Goal: Task Accomplishment & Management: Use online tool/utility

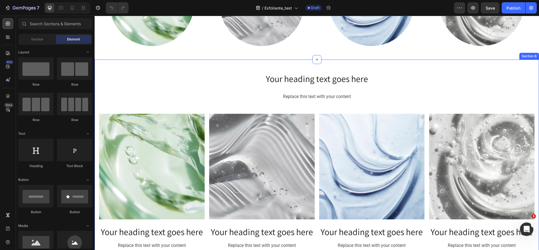
scroll to position [1053, 0]
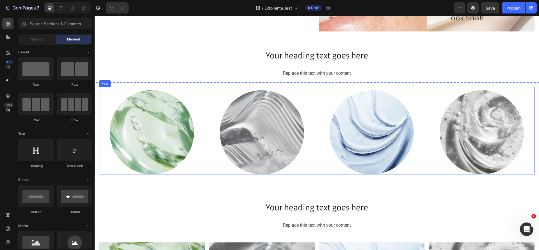
click at [205, 87] on div "Image Image Image Image Row" at bounding box center [317, 131] width 436 height 88
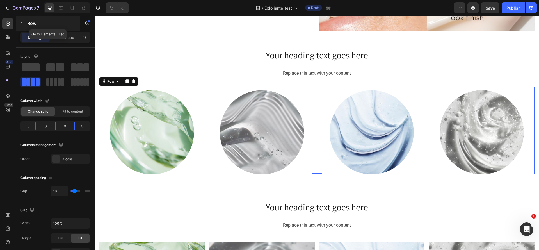
click at [24, 22] on button "button" at bounding box center [21, 23] width 9 height 9
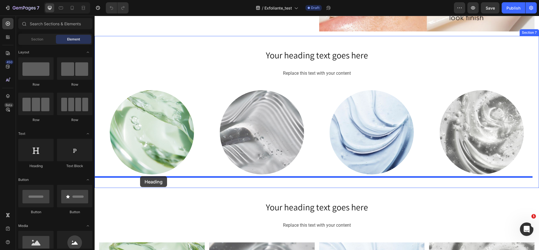
drag, startPoint x: 138, startPoint y: 167, endPoint x: 140, endPoint y: 176, distance: 9.1
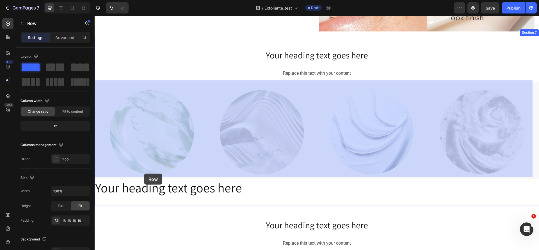
drag, startPoint x: 138, startPoint y: 164, endPoint x: 142, endPoint y: 167, distance: 3.8
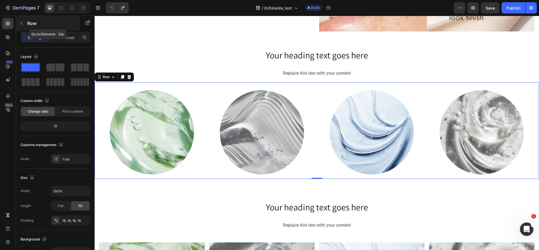
click at [25, 24] on button "button" at bounding box center [21, 23] width 9 height 9
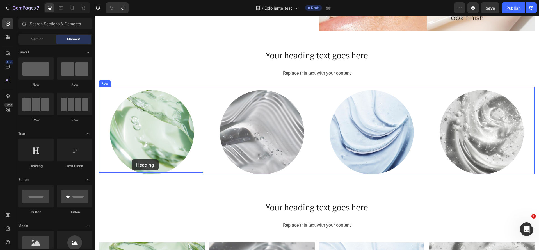
drag, startPoint x: 141, startPoint y: 160, endPoint x: 132, endPoint y: 159, distance: 9.6
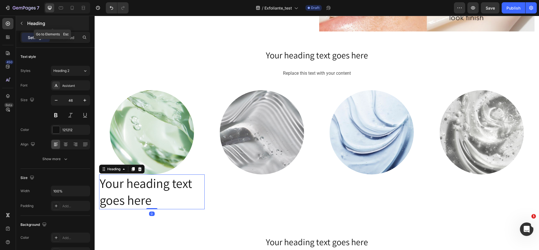
click at [24, 26] on button "button" at bounding box center [21, 23] width 9 height 9
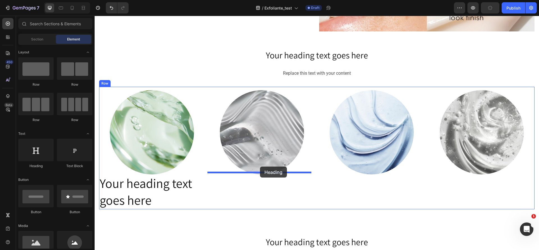
drag, startPoint x: 257, startPoint y: 156, endPoint x: 260, endPoint y: 167, distance: 10.8
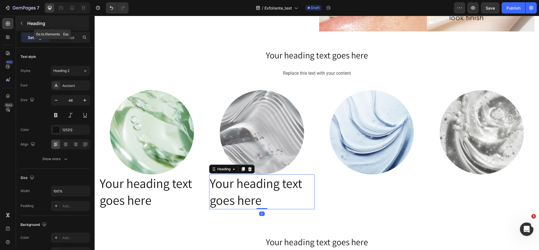
click at [20, 24] on icon "button" at bounding box center [21, 23] width 4 height 4
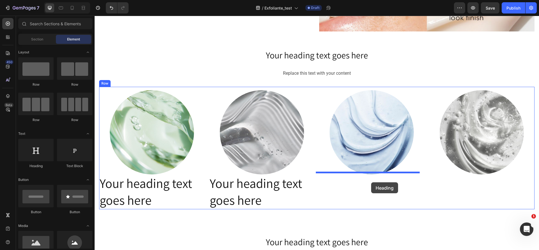
drag, startPoint x: 118, startPoint y: 172, endPoint x: 371, endPoint y: 182, distance: 253.8
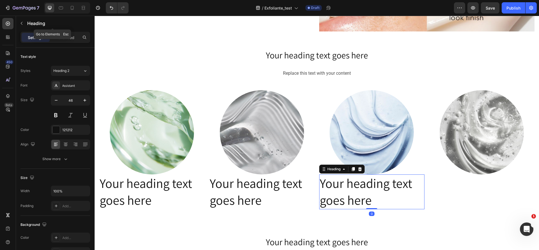
click at [20, 22] on icon "button" at bounding box center [21, 23] width 4 height 4
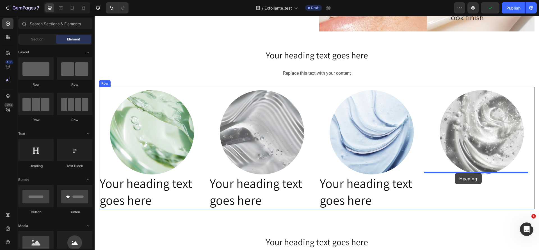
drag, startPoint x: 136, startPoint y: 170, endPoint x: 455, endPoint y: 173, distance: 319.3
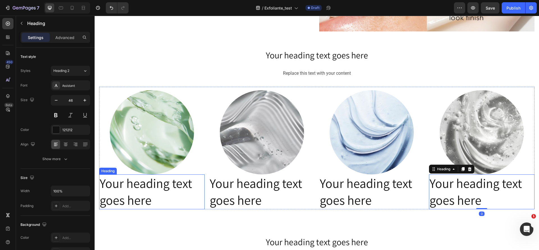
click at [145, 181] on h2 "Your heading text goes here" at bounding box center [152, 191] width 106 height 35
click at [144, 181] on h2 "Your heading text goes here" at bounding box center [152, 191] width 106 height 35
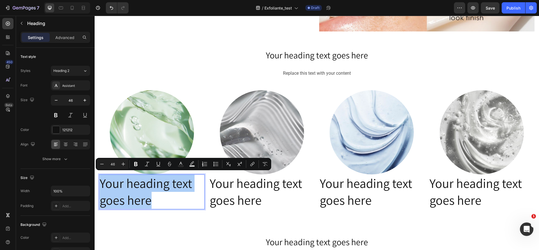
click at [114, 163] on input "46" at bounding box center [112, 164] width 11 height 7
click at [102, 163] on div "Minus 46 Plus" at bounding box center [112, 164] width 31 height 10
drag, startPoint x: 116, startPoint y: 163, endPoint x: 110, endPoint y: 164, distance: 5.6
click at [110, 164] on input "46" at bounding box center [112, 164] width 11 height 7
type input "32"
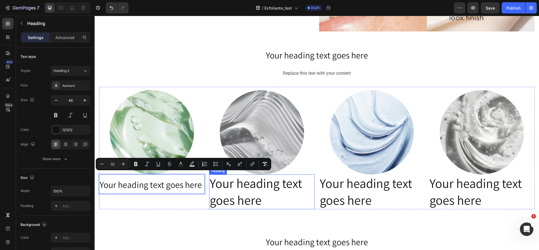
click at [249, 194] on h2 "Your heading text goes here" at bounding box center [262, 191] width 106 height 35
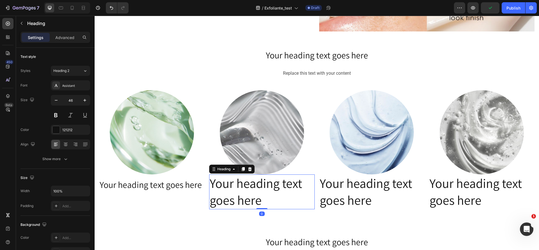
click at [272, 202] on h2 "Your heading text goes here" at bounding box center [262, 191] width 106 height 35
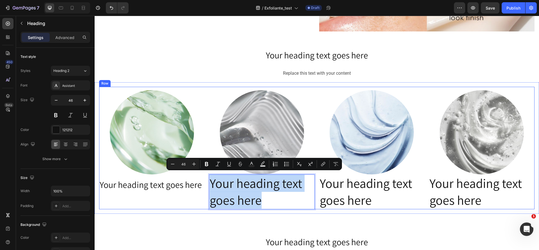
drag, startPoint x: 272, startPoint y: 202, endPoint x: 206, endPoint y: 170, distance: 74.0
click at [206, 170] on div "Image ⁠⁠⁠⁠⁠⁠⁠ Your heading text goes here Heading Image Your heading text goes …" at bounding box center [317, 148] width 436 height 122
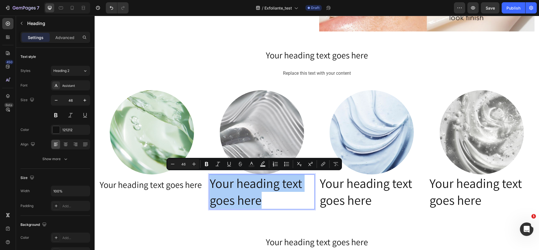
drag, startPoint x: 189, startPoint y: 161, endPoint x: 179, endPoint y: 161, distance: 9.3
click at [179, 161] on input "46" at bounding box center [183, 164] width 11 height 7
type input "32"
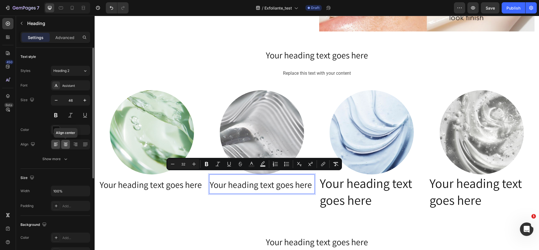
click at [67, 142] on icon at bounding box center [66, 145] width 6 height 6
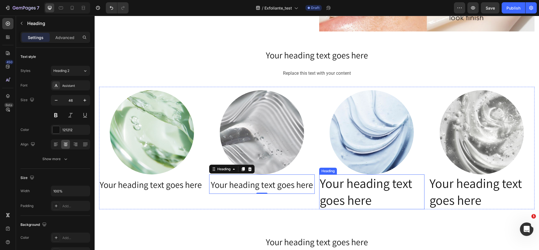
click at [377, 201] on h2 "Your heading text goes here" at bounding box center [372, 191] width 106 height 35
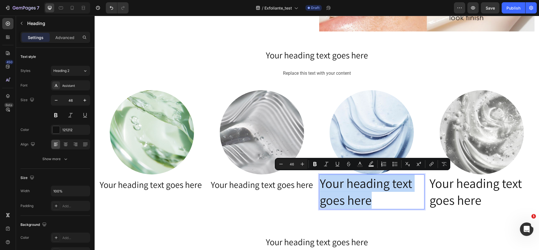
drag, startPoint x: 377, startPoint y: 201, endPoint x: 332, endPoint y: 180, distance: 49.4
click at [332, 180] on p "Your heading text goes here" at bounding box center [372, 192] width 104 height 34
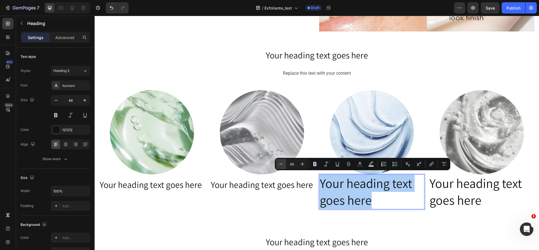
drag, startPoint x: 294, startPoint y: 161, endPoint x: 284, endPoint y: 161, distance: 9.8
click at [284, 161] on div "Minus 46 Plus" at bounding box center [291, 164] width 31 height 10
type input "32"
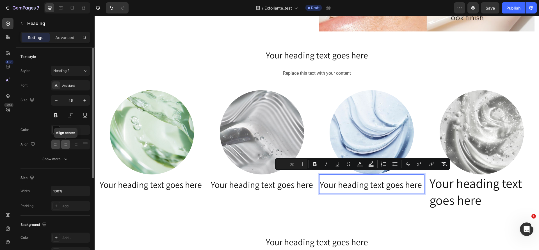
click at [70, 142] on div at bounding box center [65, 144] width 9 height 9
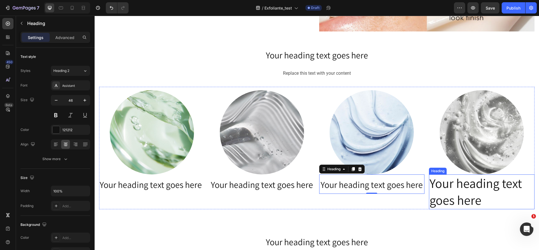
click at [492, 192] on h2 "Your heading text goes here" at bounding box center [482, 191] width 106 height 35
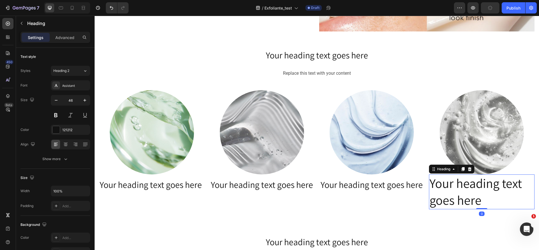
click at [490, 199] on h2 "Your heading text goes here" at bounding box center [482, 191] width 106 height 35
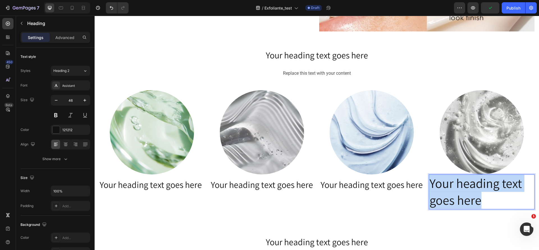
drag, startPoint x: 490, startPoint y: 199, endPoint x: 424, endPoint y: 173, distance: 71.1
click at [424, 173] on div "Image ⁠⁠⁠⁠⁠⁠⁠ Your heading text goes here Heading Image ⁠⁠⁠⁠⁠⁠⁠ Your heading te…" at bounding box center [317, 148] width 436 height 122
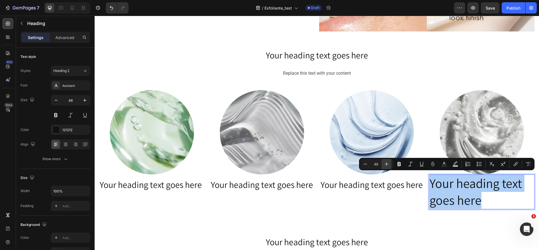
click at [382, 160] on button "Plus" at bounding box center [387, 164] width 10 height 10
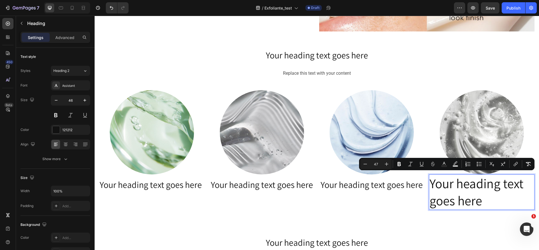
drag, startPoint x: 383, startPoint y: 160, endPoint x: 372, endPoint y: 160, distance: 10.7
click at [372, 160] on div "Minus 47 Plus" at bounding box center [375, 164] width 31 height 10
drag, startPoint x: 379, startPoint y: 165, endPoint x: 366, endPoint y: 162, distance: 13.7
click at [366, 162] on div "Minus 47 Plus" at bounding box center [375, 164] width 31 height 10
type input "32"
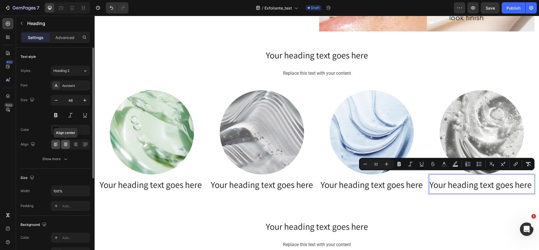
click at [63, 143] on icon at bounding box center [66, 145] width 6 height 6
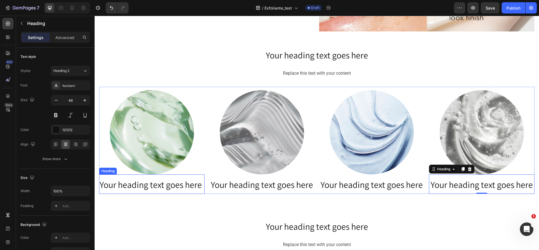
click at [182, 179] on span "Your heading text goes here" at bounding box center [151, 185] width 102 height 12
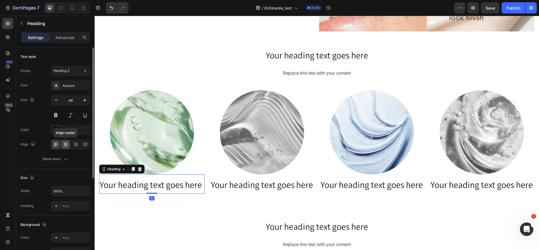
click at [62, 143] on div at bounding box center [65, 144] width 9 height 9
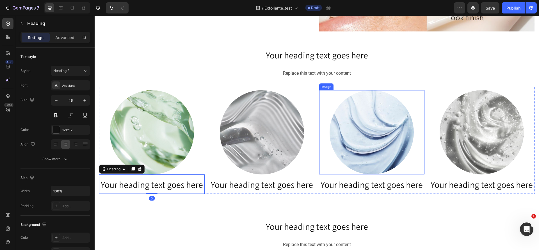
click at [331, 139] on img at bounding box center [372, 132] width 84 height 84
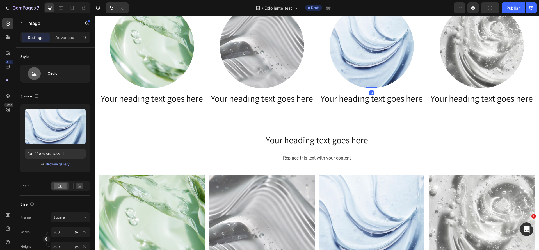
scroll to position [1095, 0]
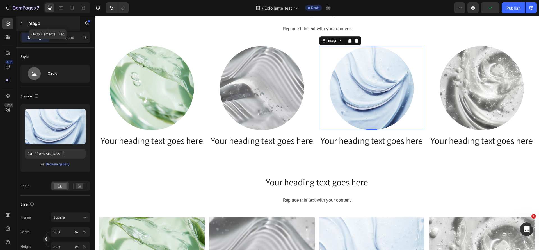
click at [17, 21] on div "Image" at bounding box center [48, 23] width 64 height 15
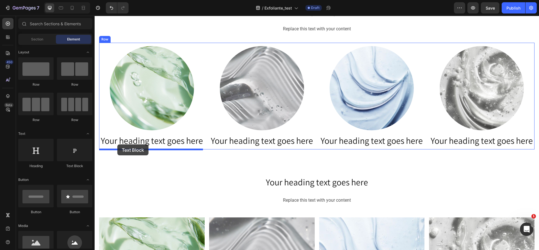
drag, startPoint x: 183, startPoint y: 161, endPoint x: 117, endPoint y: 144, distance: 67.4
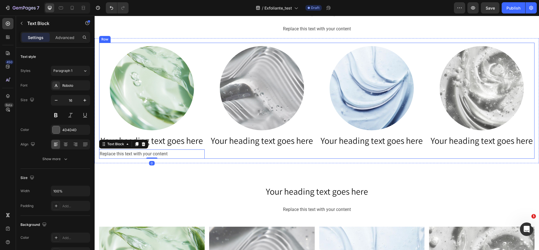
click at [267, 155] on div "Image ⁠⁠⁠⁠⁠⁠⁠ Your heading text goes here Heading" at bounding box center [262, 102] width 106 height 113
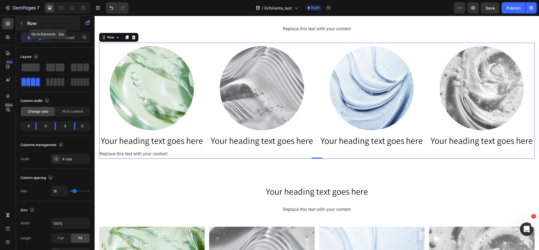
click at [26, 21] on div "Row" at bounding box center [48, 23] width 64 height 15
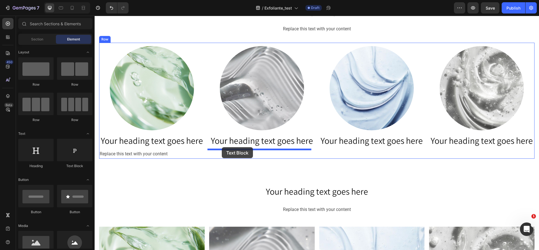
drag, startPoint x: 181, startPoint y: 170, endPoint x: 222, endPoint y: 147, distance: 46.5
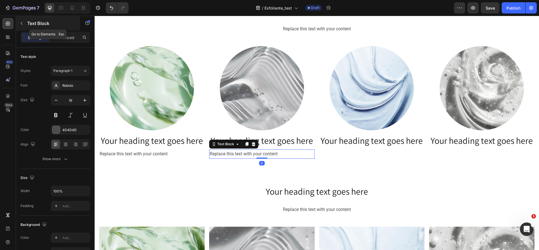
click at [19, 22] on icon "button" at bounding box center [21, 23] width 4 height 4
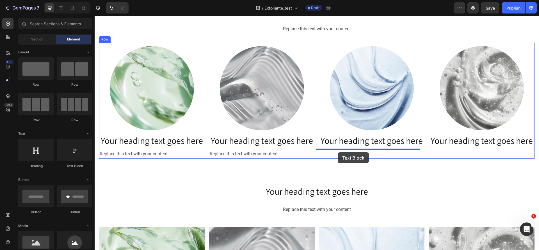
drag, startPoint x: 179, startPoint y: 177, endPoint x: 95, endPoint y: 74, distance: 133.5
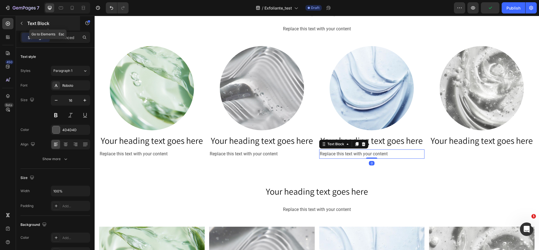
click at [22, 20] on button "button" at bounding box center [21, 23] width 9 height 9
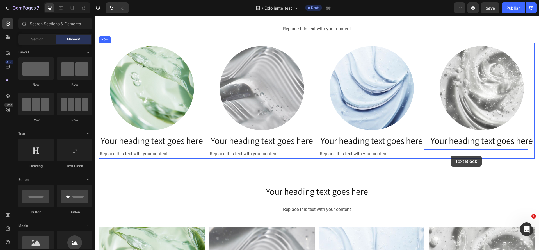
drag, startPoint x: 183, startPoint y: 156, endPoint x: 451, endPoint y: 156, distance: 267.4
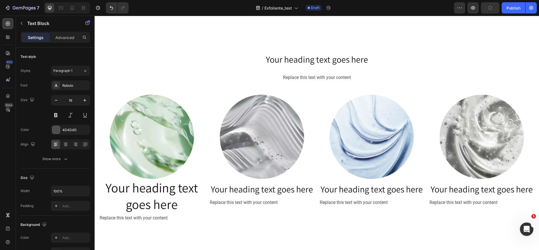
scroll to position [1011, 0]
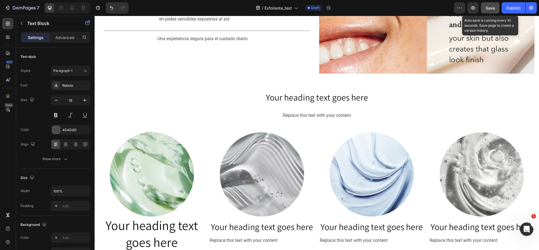
click at [489, 6] on span "Save" at bounding box center [490, 8] width 9 height 5
